Goal: Information Seeking & Learning: Learn about a topic

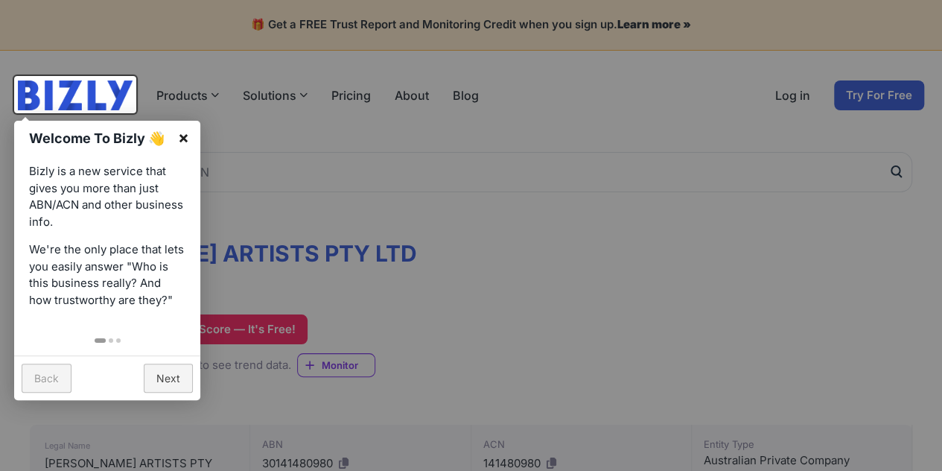
click at [196, 136] on link "×" at bounding box center [184, 138] width 34 height 34
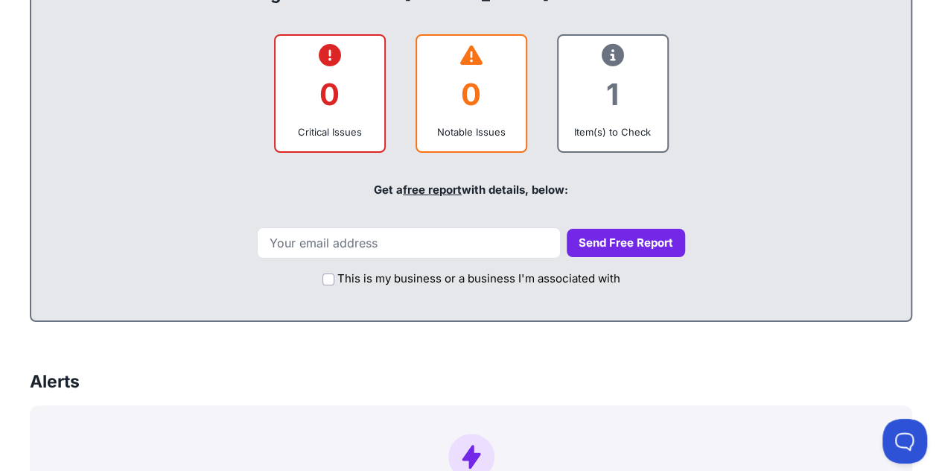
scroll to position [591, 0]
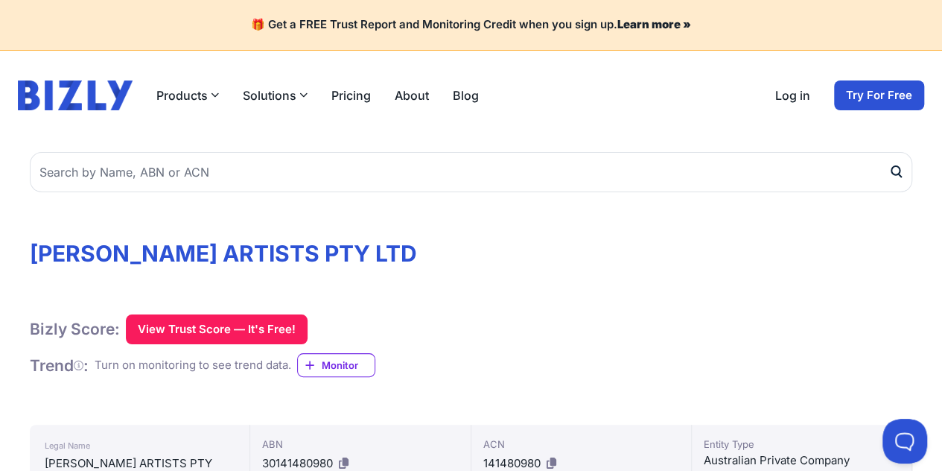
drag, startPoint x: 600, startPoint y: 80, endPoint x: 574, endPoint y: 259, distance: 180.1
click at [574, 259] on h1 "[PERSON_NAME] ARTISTS PTY LTD" at bounding box center [471, 253] width 883 height 27
click at [181, 329] on button "View Trust Score — It's Free!" at bounding box center [217, 329] width 182 height 30
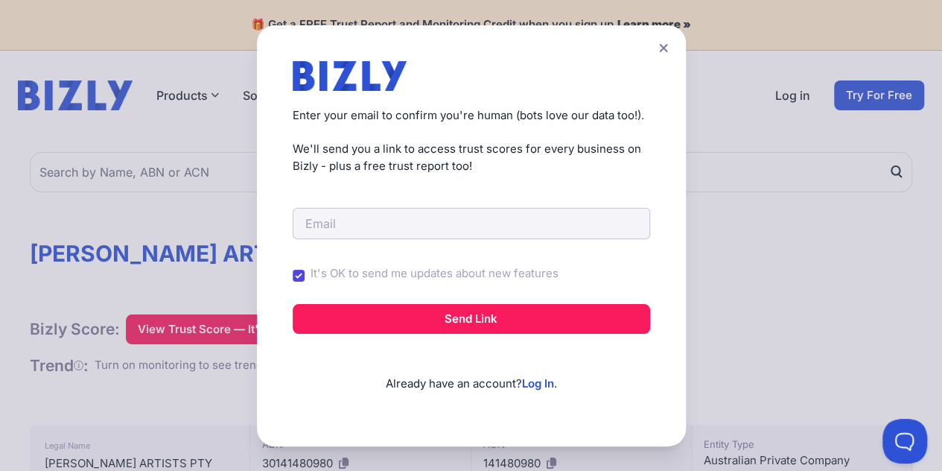
click at [672, 54] on button at bounding box center [663, 48] width 21 height 22
